Goal: Information Seeking & Learning: Understand process/instructions

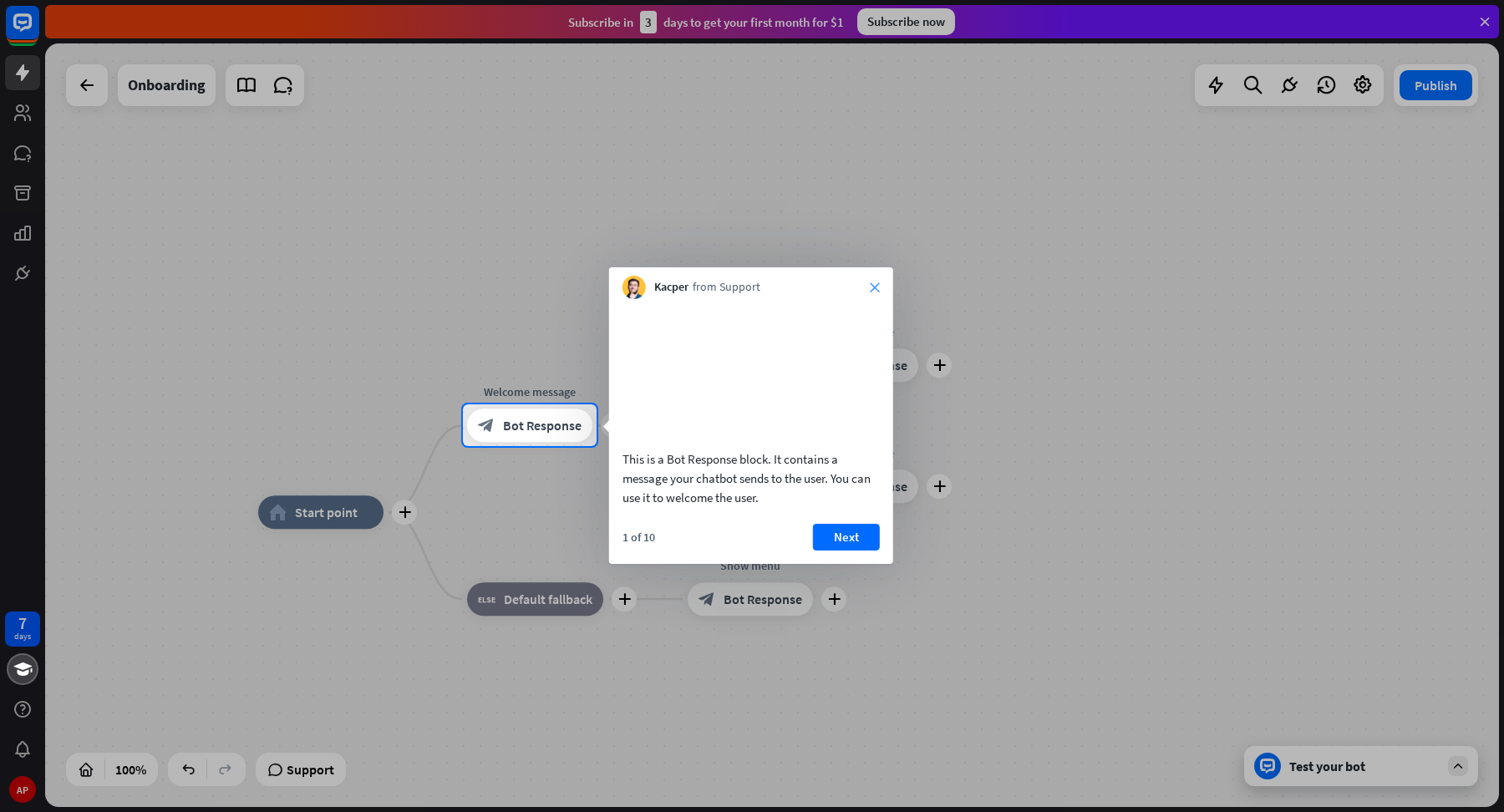
click at [871, 282] on icon "close" at bounding box center [875, 287] width 10 height 10
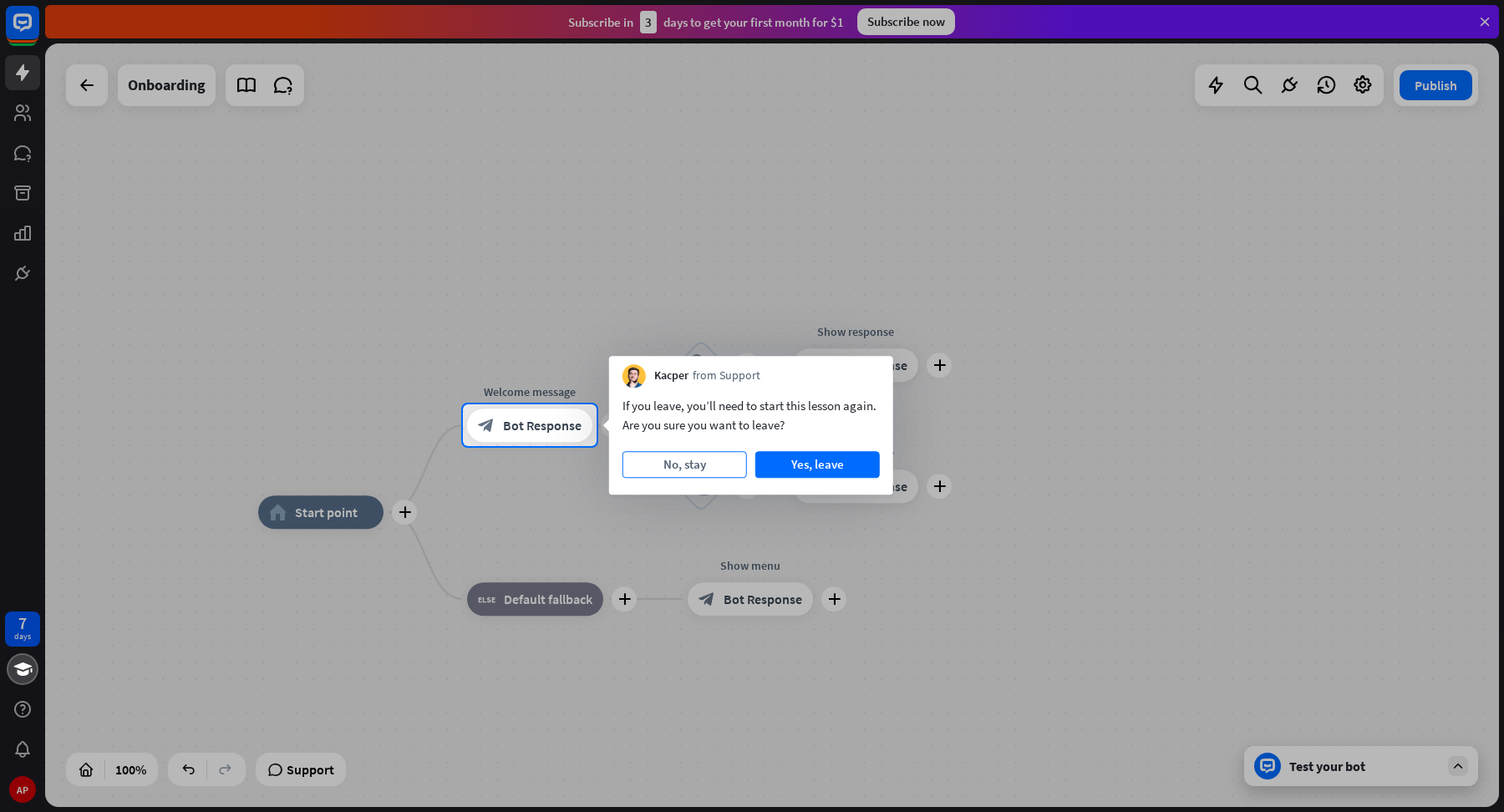
click at [687, 458] on button "No, stay" at bounding box center [685, 464] width 125 height 27
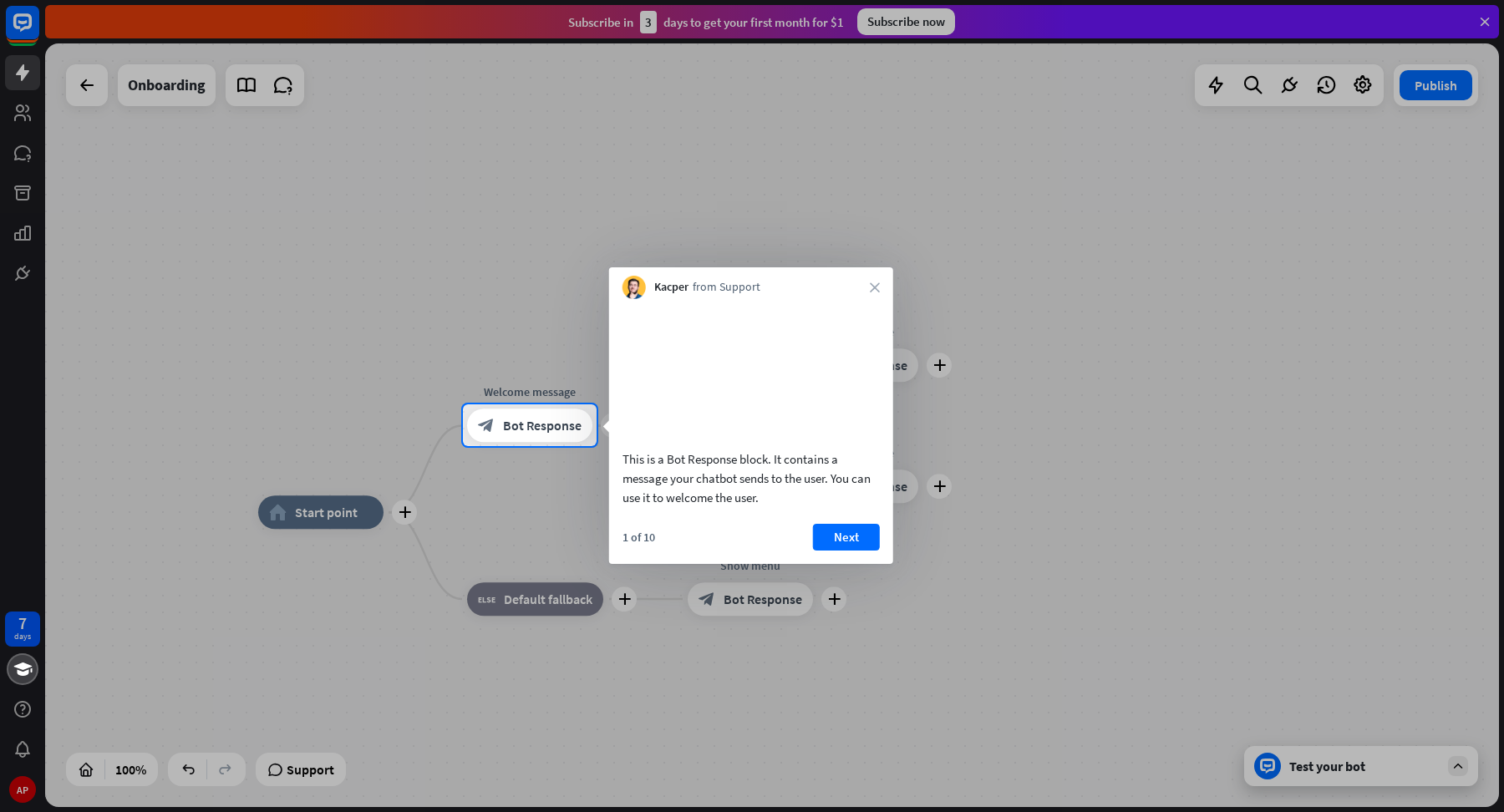
click at [857, 551] on button "Next" at bounding box center [846, 537] width 67 height 27
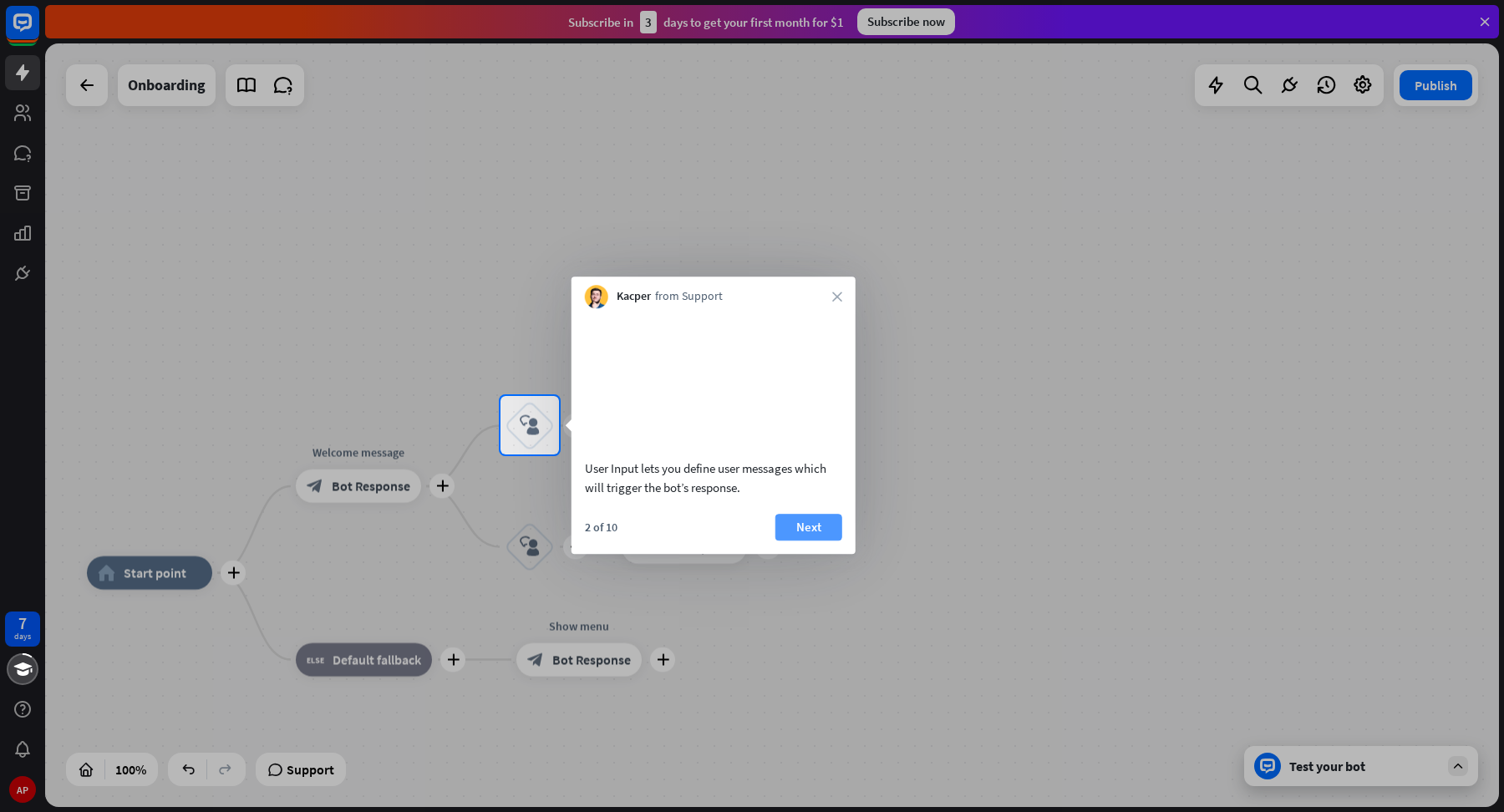
click at [811, 541] on button "Next" at bounding box center [808, 527] width 67 height 27
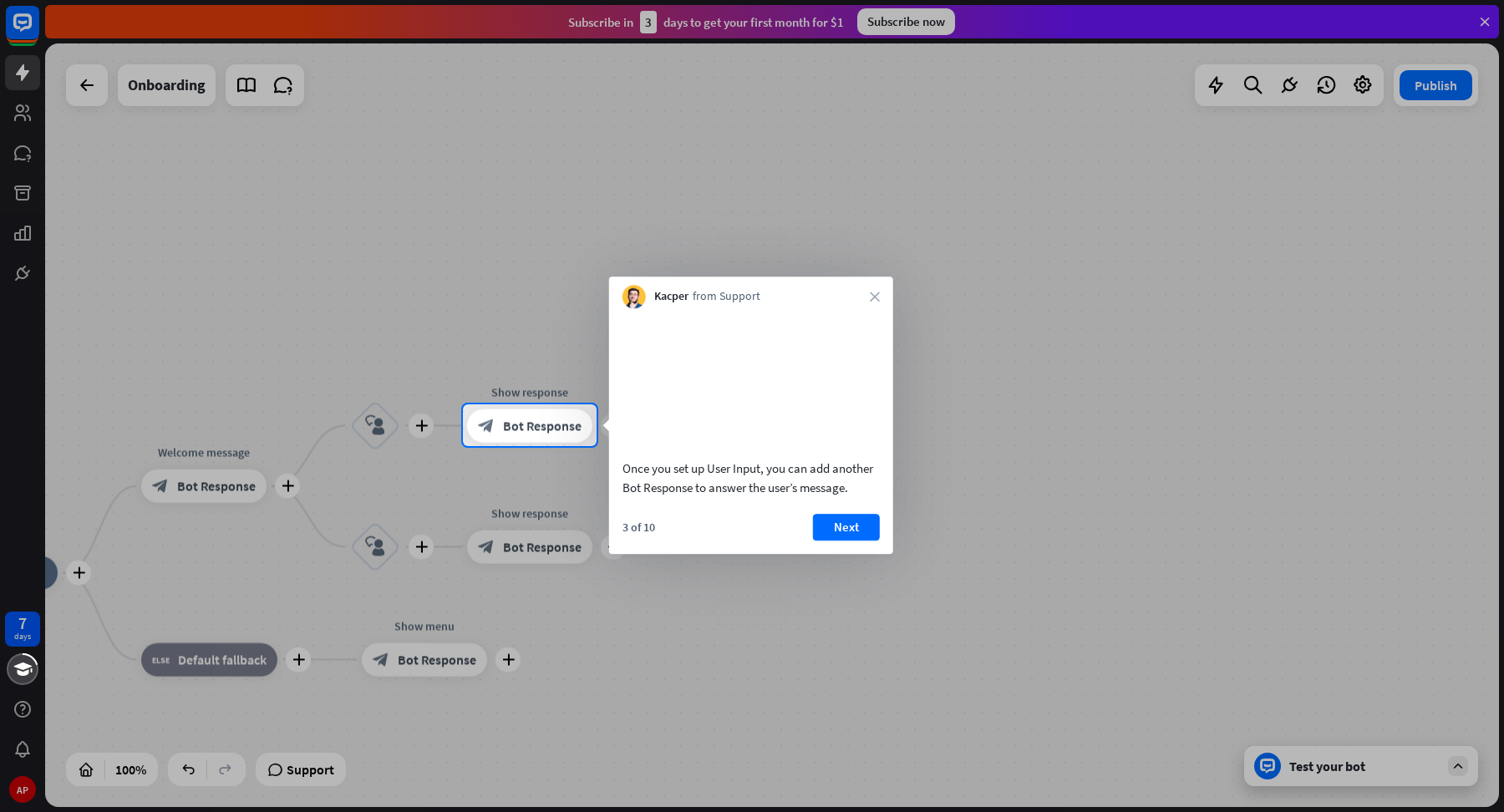
drag, startPoint x: 862, startPoint y: 549, endPoint x: 977, endPoint y: 553, distance: 115.1
click at [865, 541] on button "Next" at bounding box center [846, 527] width 67 height 27
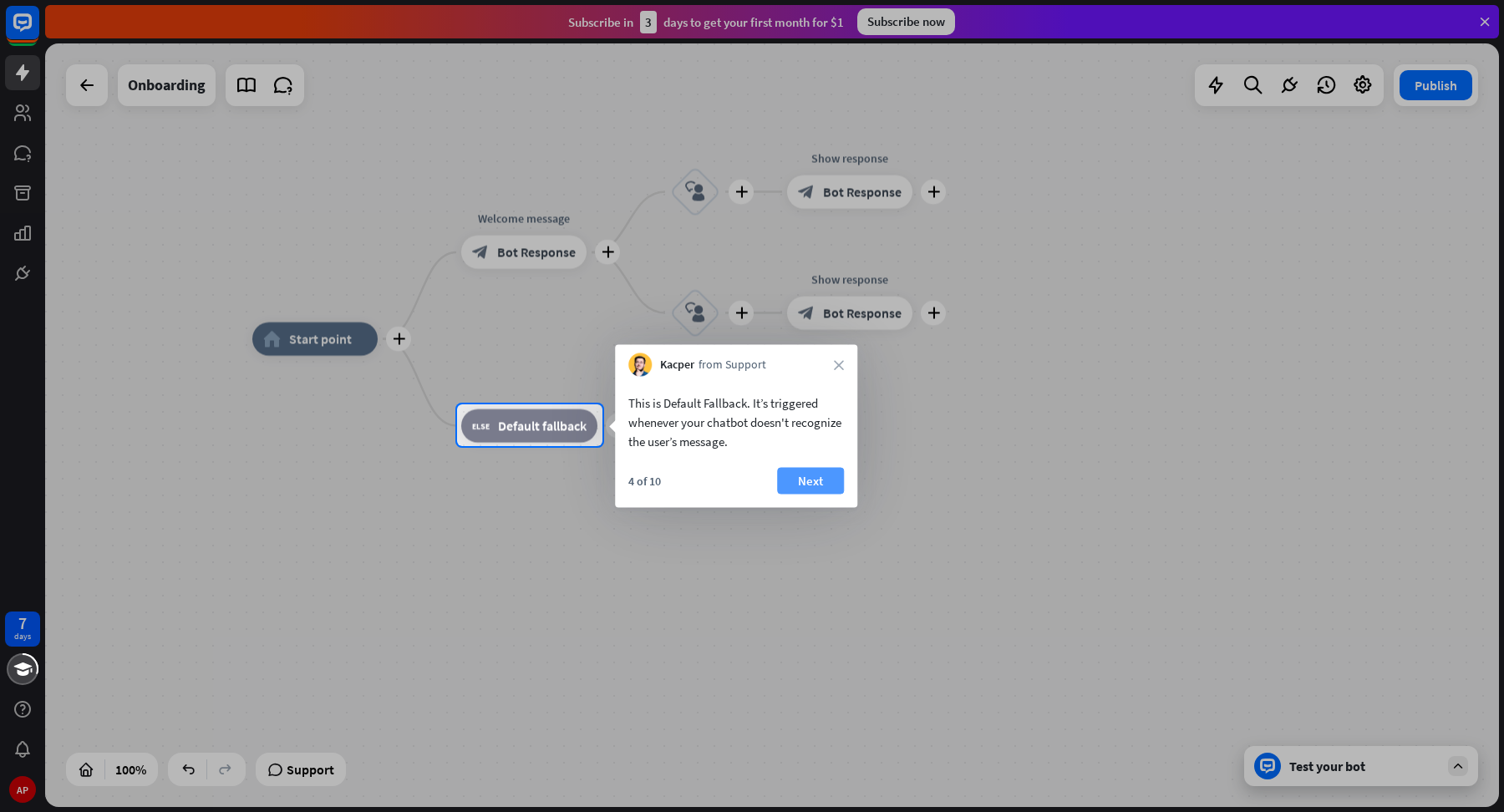
click at [820, 492] on button "Next" at bounding box center [810, 481] width 67 height 27
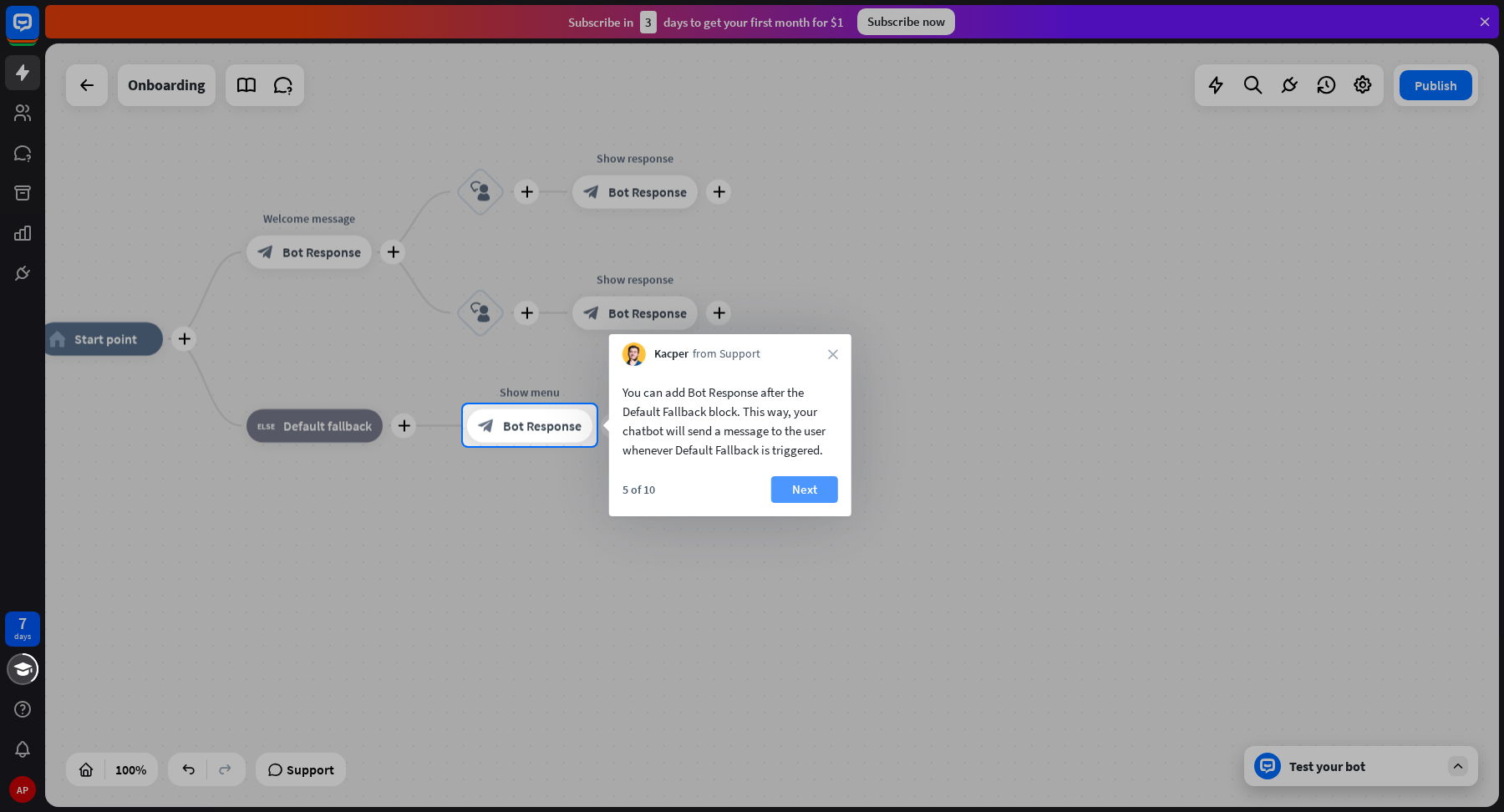
click at [823, 497] on button "Next" at bounding box center [804, 489] width 67 height 27
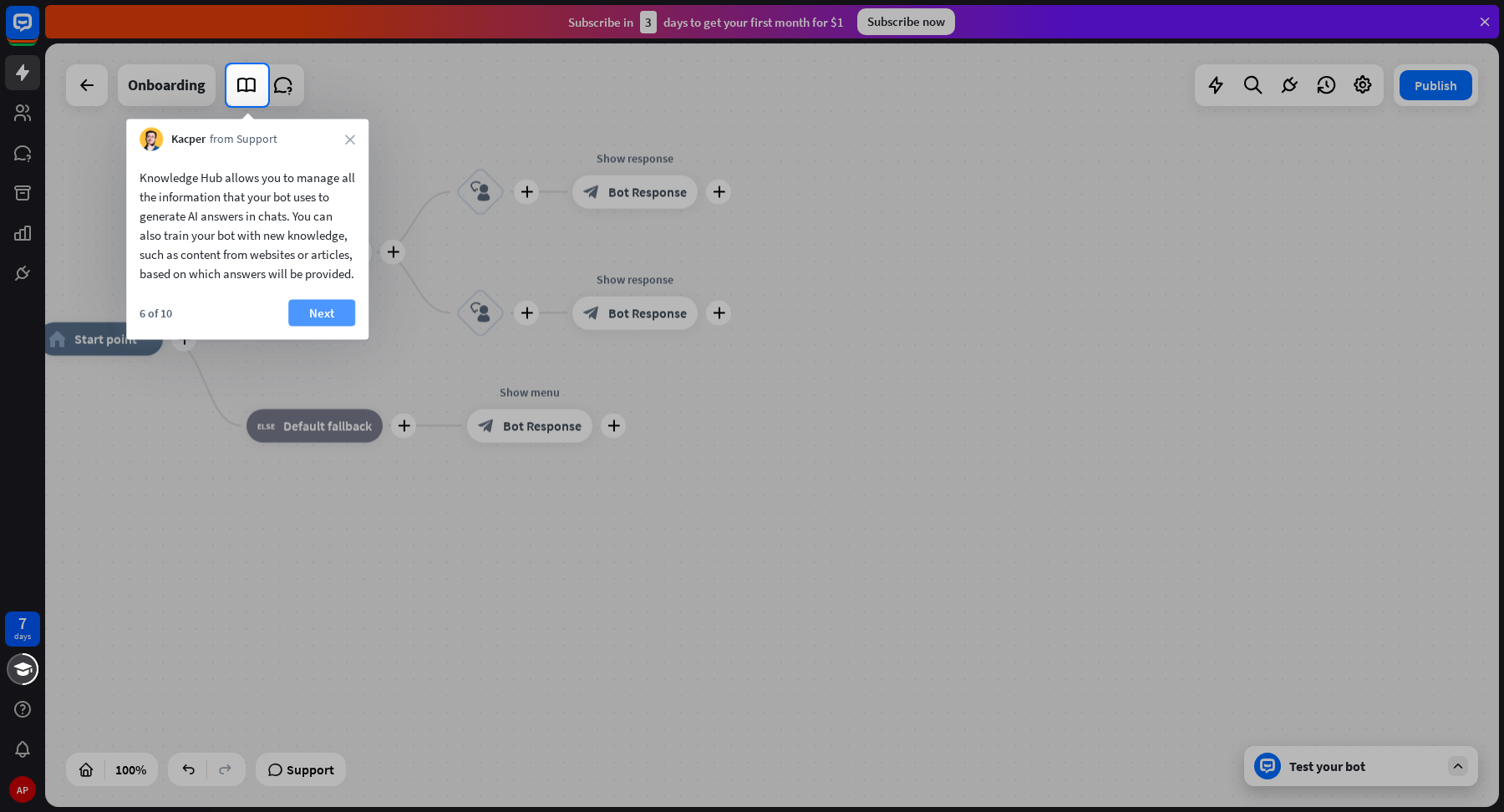
click at [326, 326] on button "Next" at bounding box center [321, 313] width 67 height 27
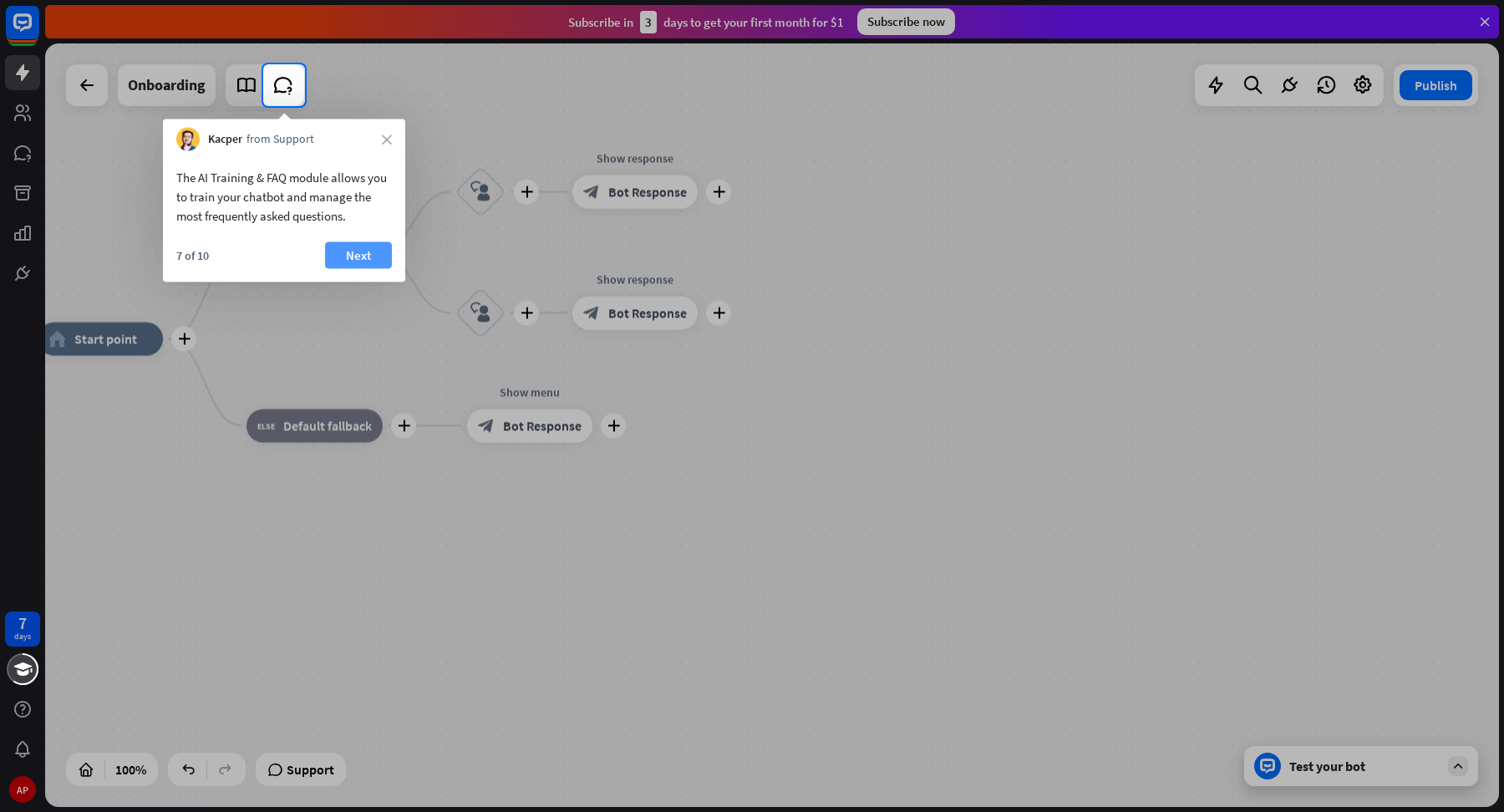
click at [369, 246] on button "Next" at bounding box center [358, 255] width 67 height 27
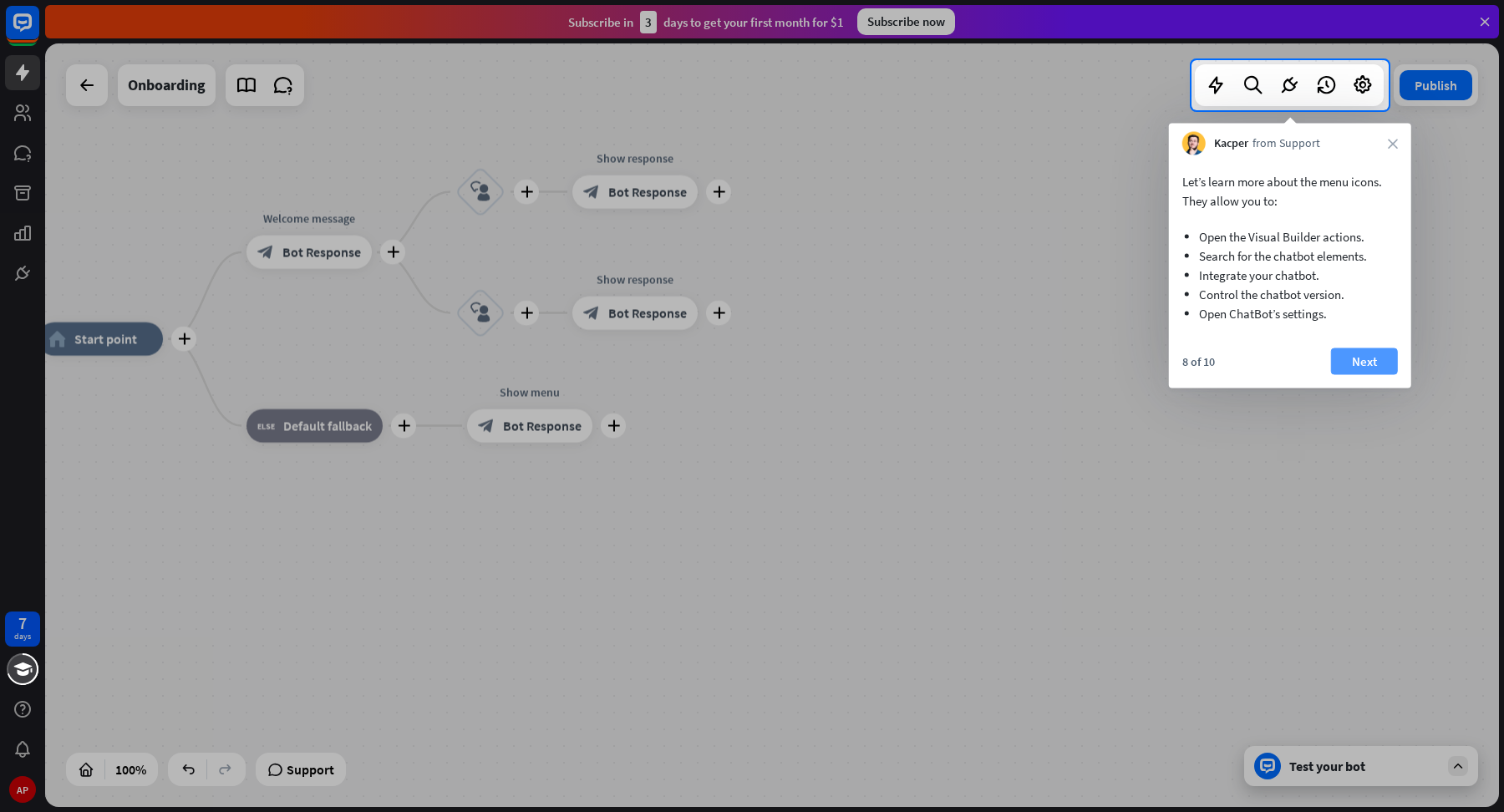
click at [1378, 360] on button "Next" at bounding box center [1364, 361] width 67 height 27
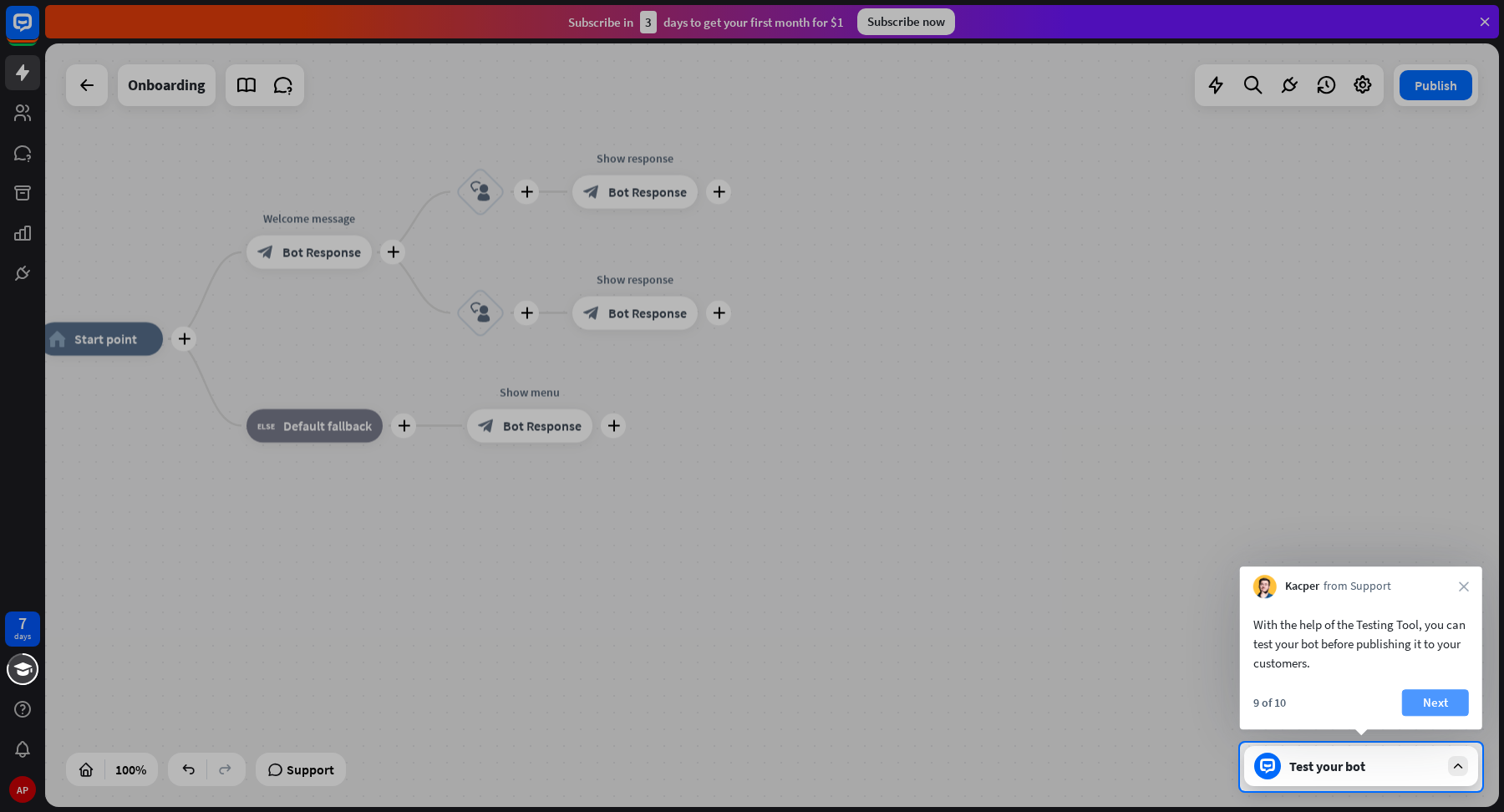
click at [1445, 694] on button "Next" at bounding box center [1435, 702] width 67 height 27
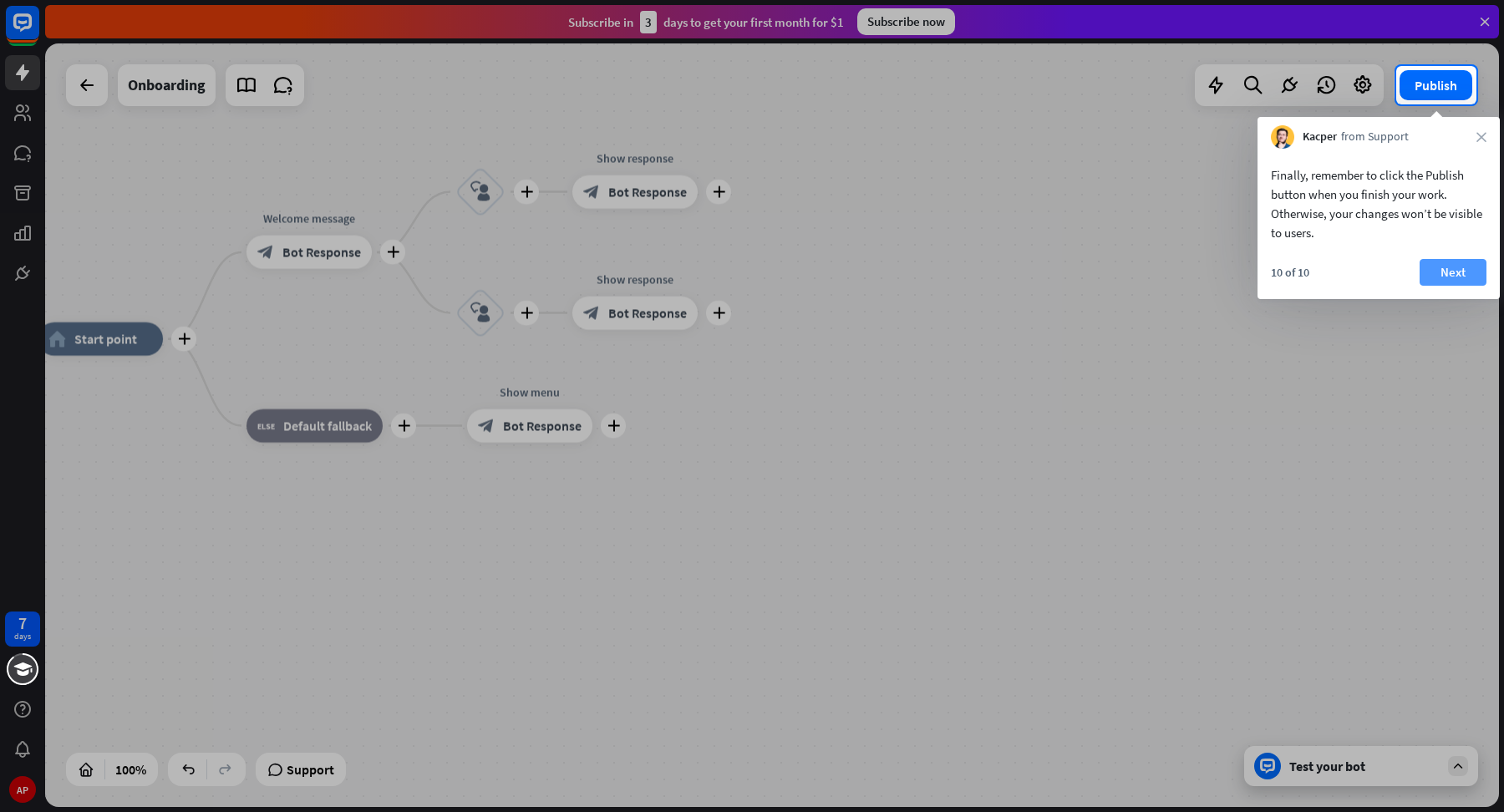
click at [1467, 275] on button "Next" at bounding box center [1453, 272] width 67 height 27
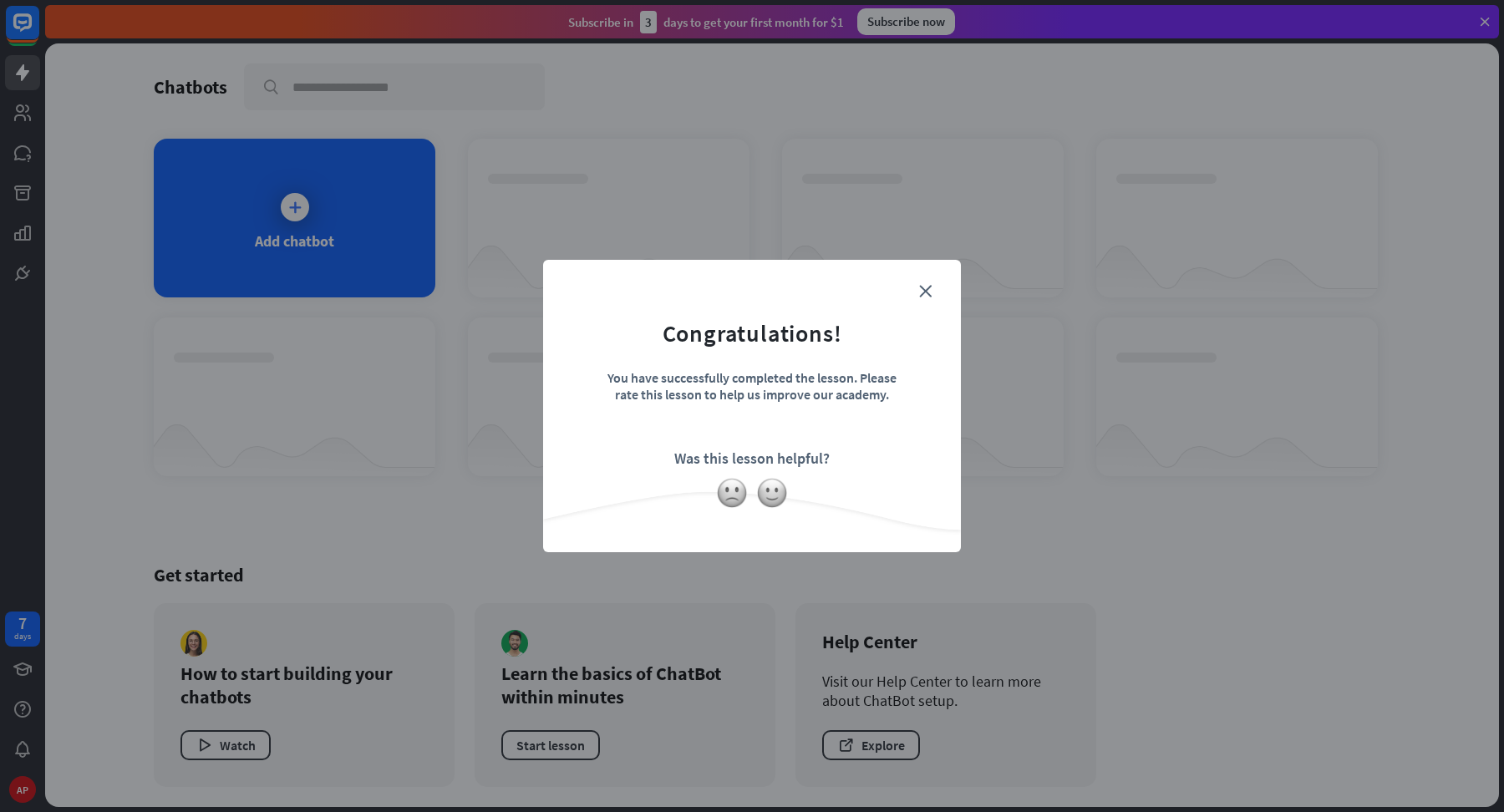
click at [934, 280] on form "Congratulations! You have successfully completed the lesson. Please rate this l…" at bounding box center [752, 380] width 376 height 200
click at [919, 290] on icon "close" at bounding box center [925, 291] width 13 height 13
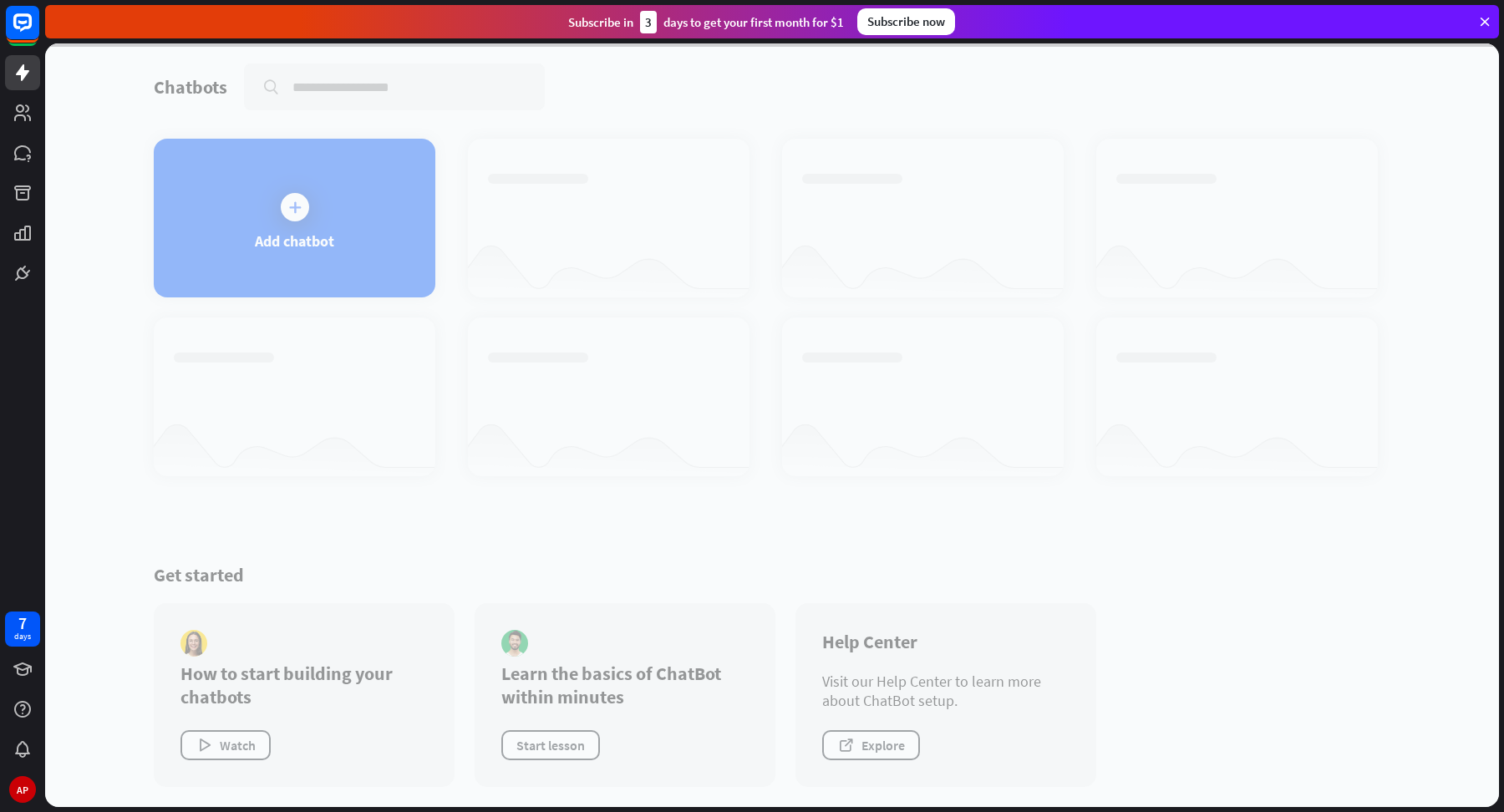
drag, startPoint x: 292, startPoint y: 228, endPoint x: 488, endPoint y: 241, distance: 196.4
click at [292, 228] on div at bounding box center [771, 425] width 1454 height 763
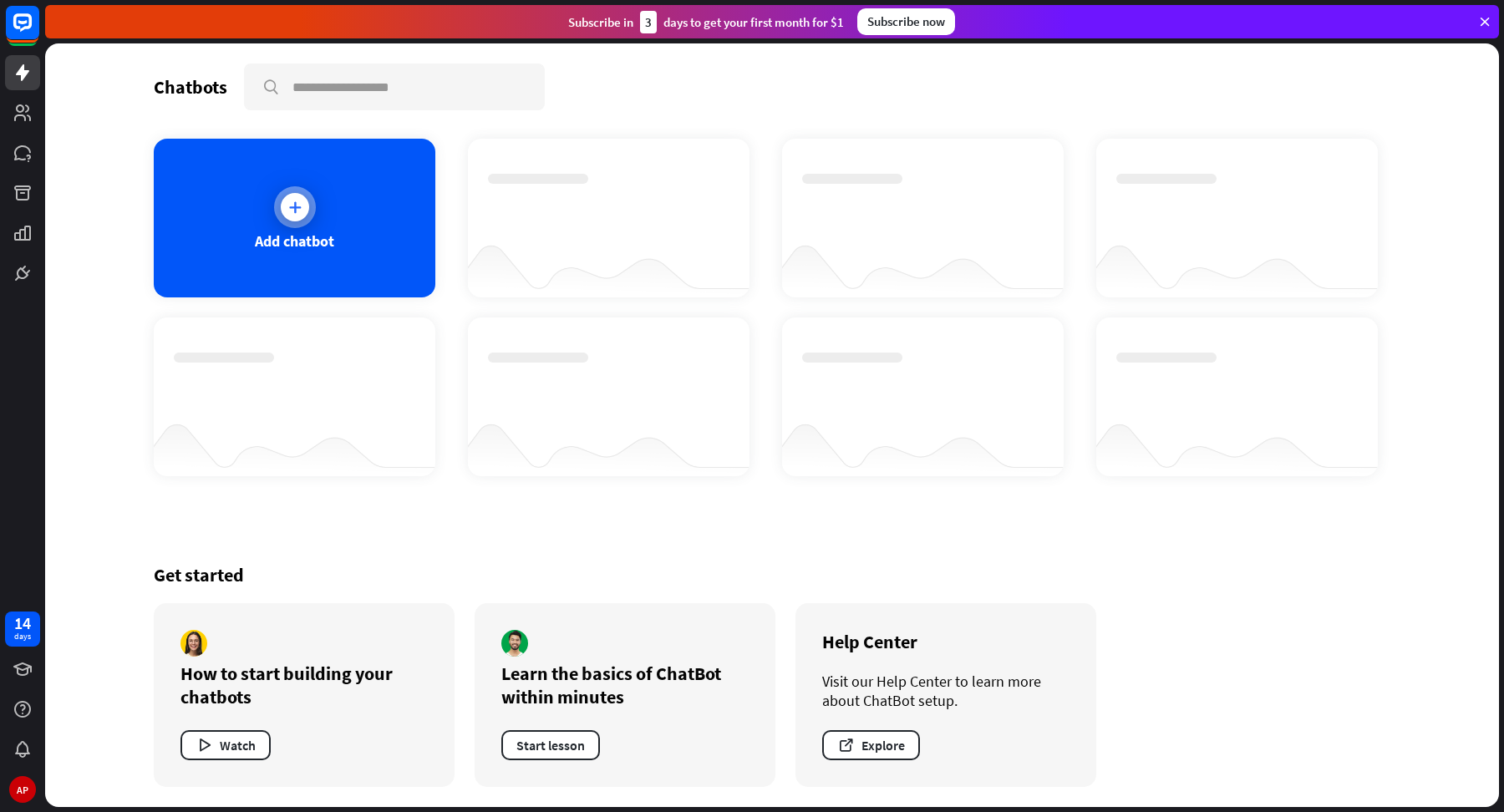
click at [286, 204] on icon at bounding box center [294, 206] width 17 height 17
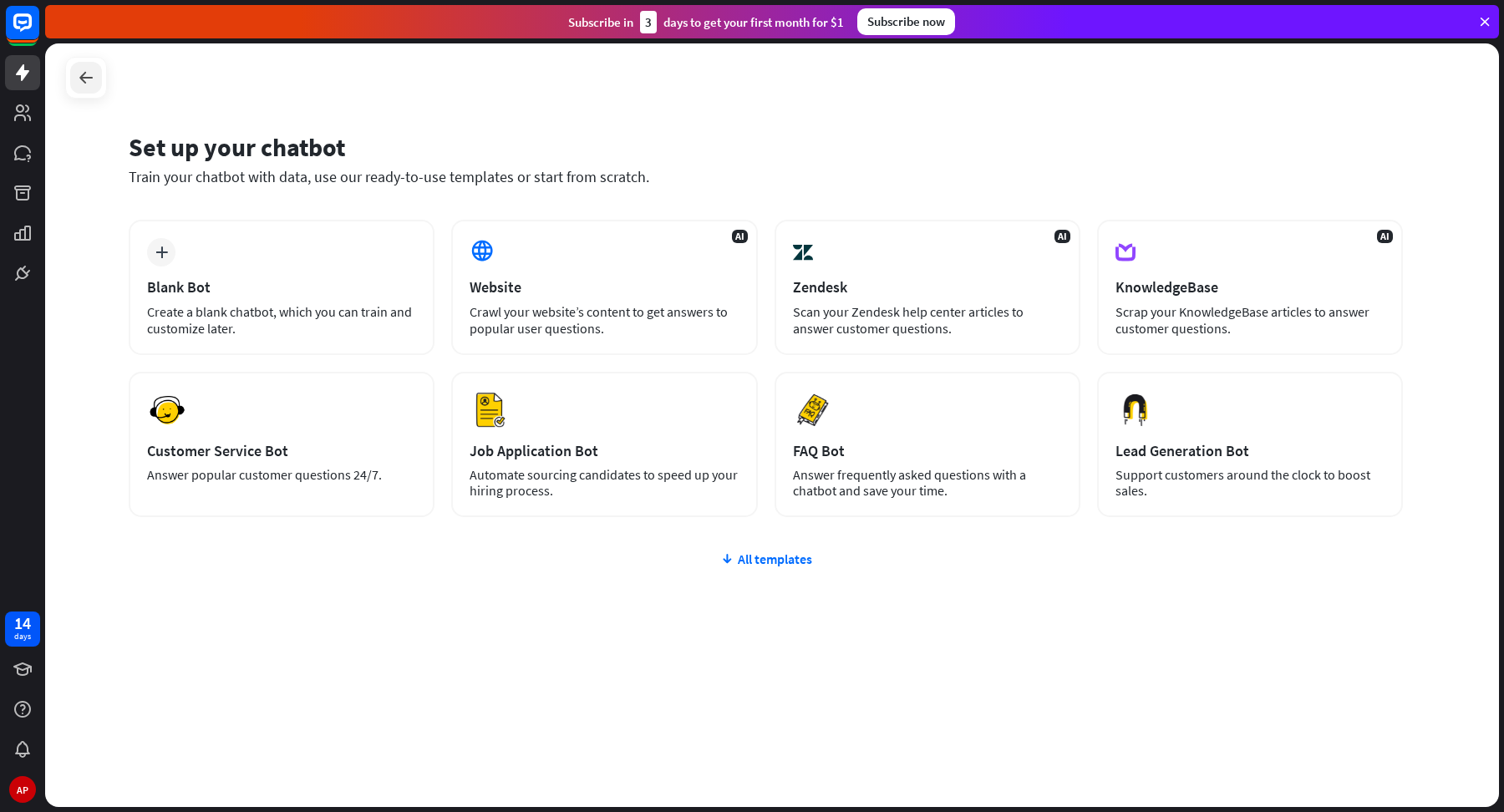
click at [87, 86] on icon at bounding box center [86, 78] width 20 height 20
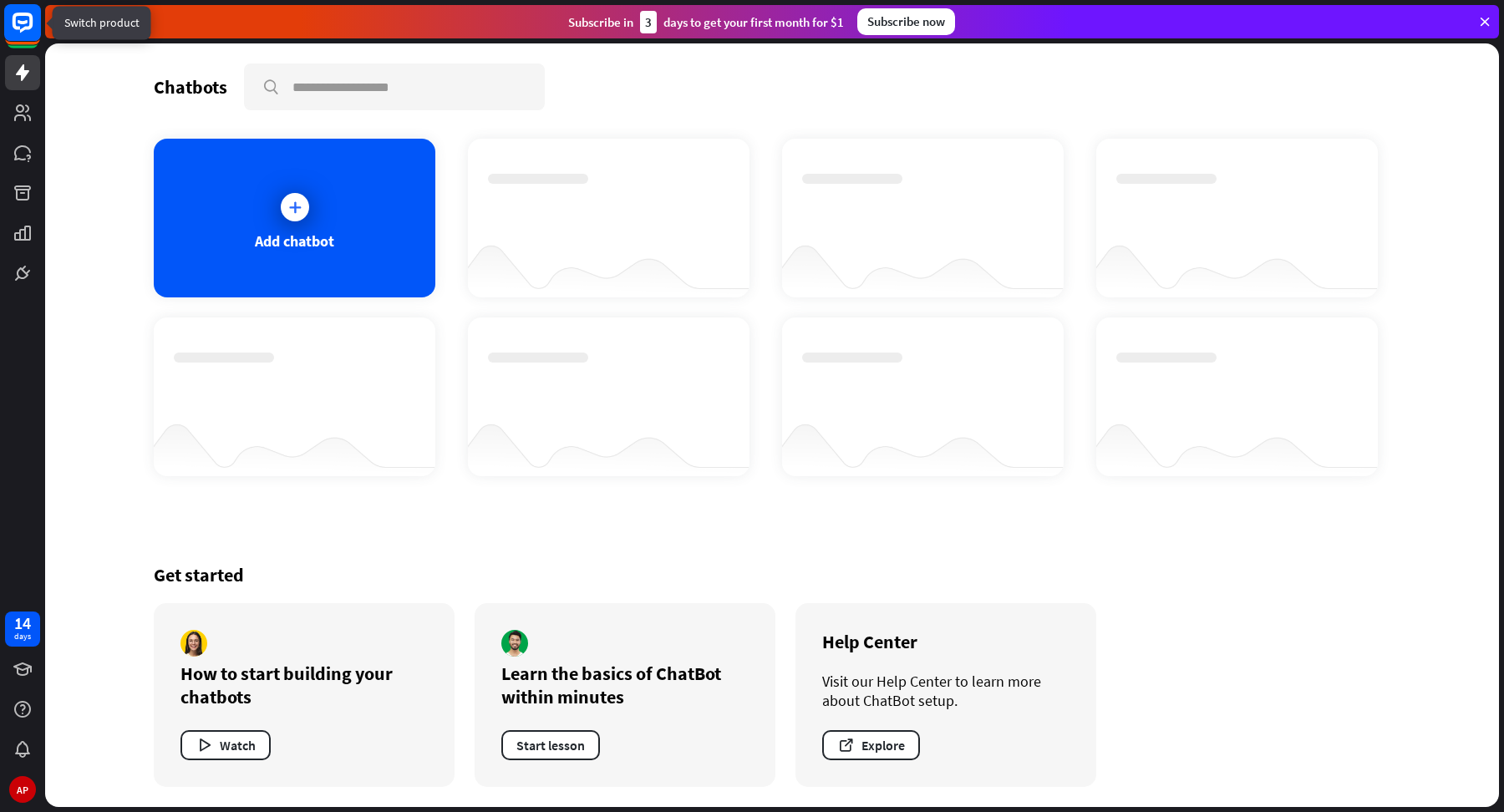
click at [23, 28] on icon at bounding box center [23, 23] width 20 height 20
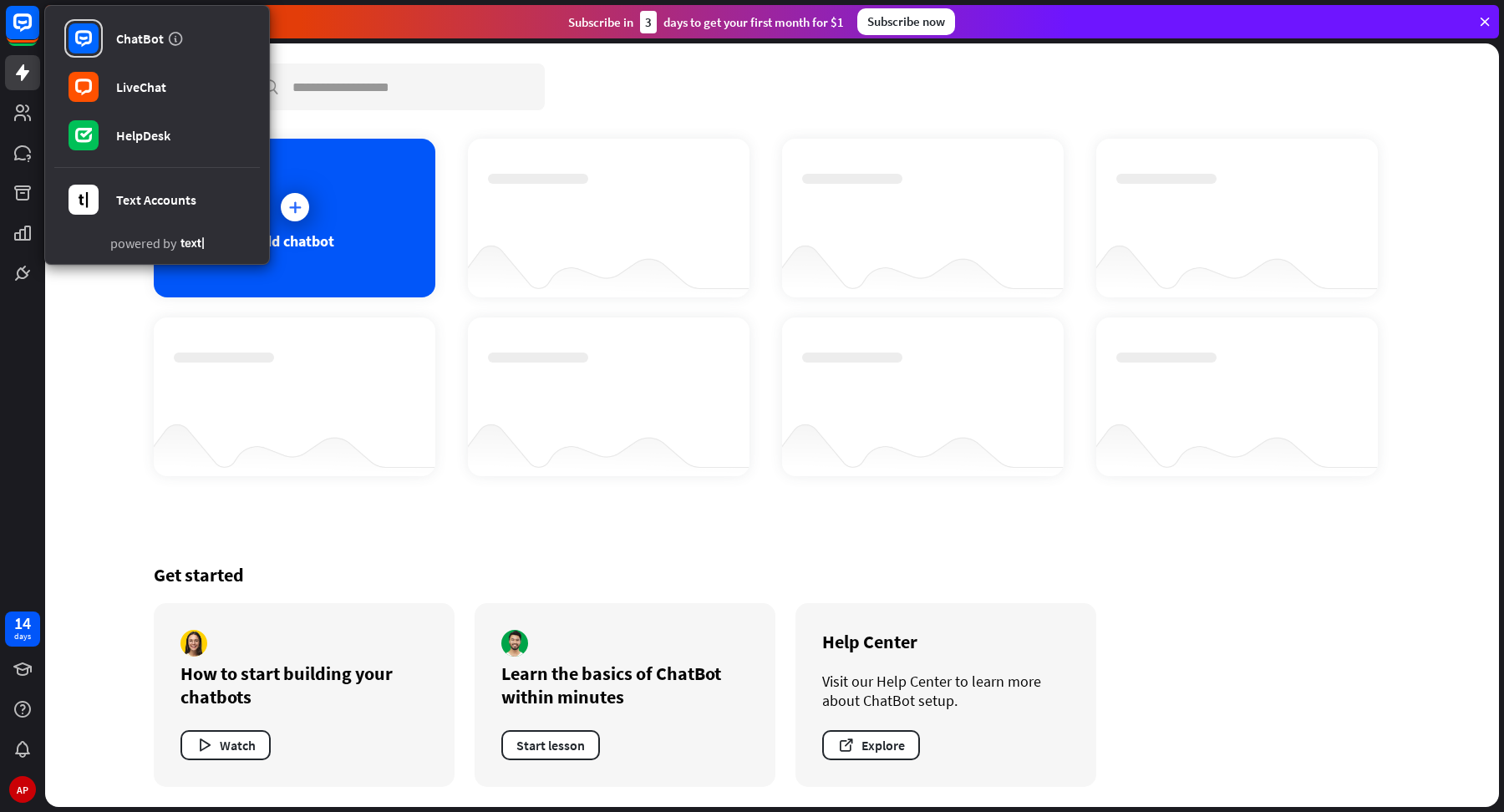
drag, startPoint x: 1449, startPoint y: 86, endPoint x: 1448, endPoint y: 78, distance: 8.1
click at [1449, 86] on div "Chatbots search Add chatbot Get started How to start building your chatbots Wat…" at bounding box center [771, 425] width 1454 height 763
